Goal: Understand process/instructions: Learn how to perform a task or action

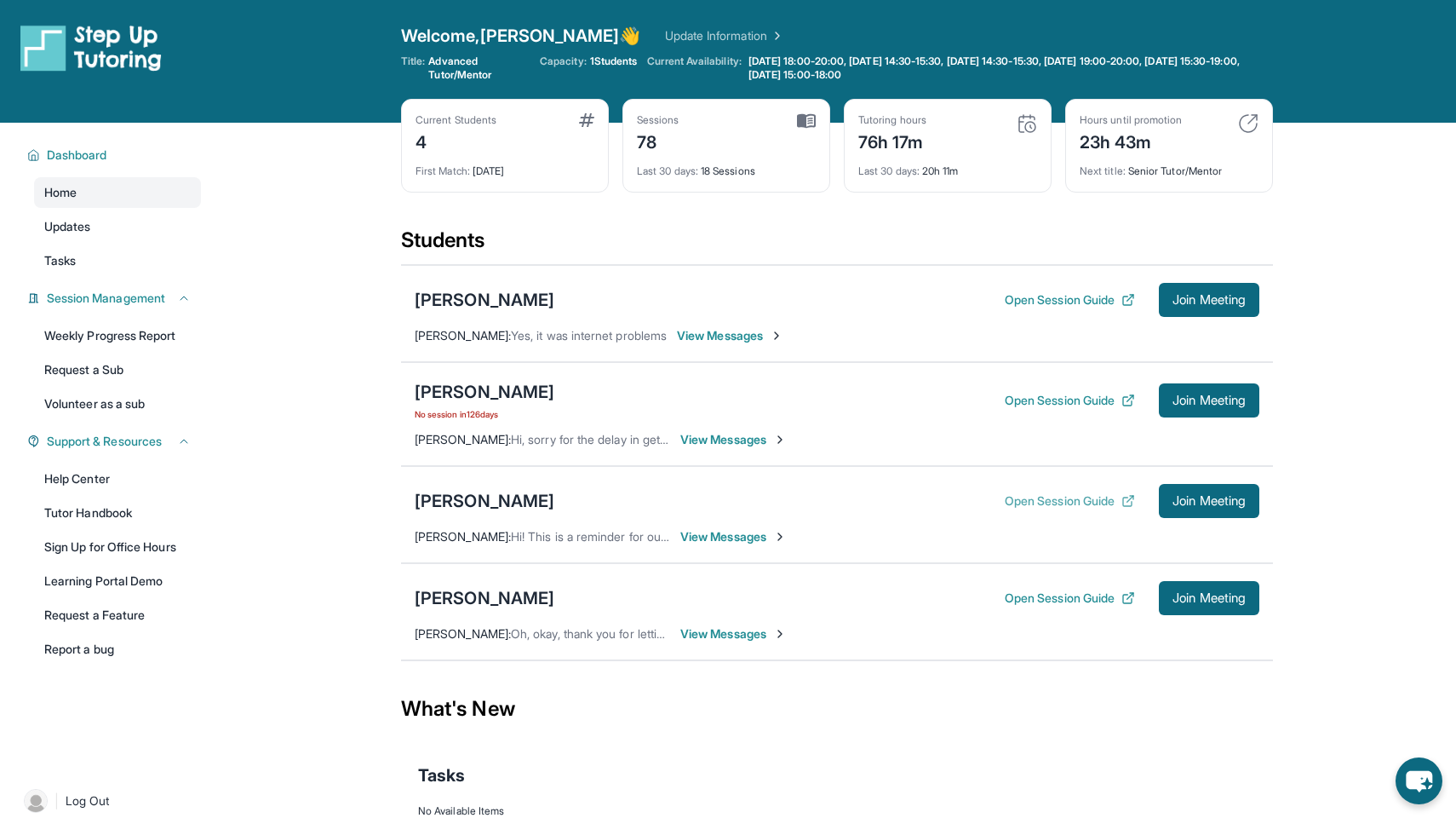
click at [1069, 502] on button "Open Session Guide" at bounding box center [1069, 501] width 131 height 17
click at [1024, 602] on button "Open Session Guide" at bounding box center [1069, 598] width 131 height 17
click at [1079, 598] on button "Open Session Guide" at bounding box center [1069, 598] width 131 height 17
click at [1031, 501] on button "Open Session Guide" at bounding box center [1069, 501] width 131 height 17
click at [1023, 297] on button "Open Session Guide" at bounding box center [1069, 300] width 131 height 17
